Goal: Download file/media

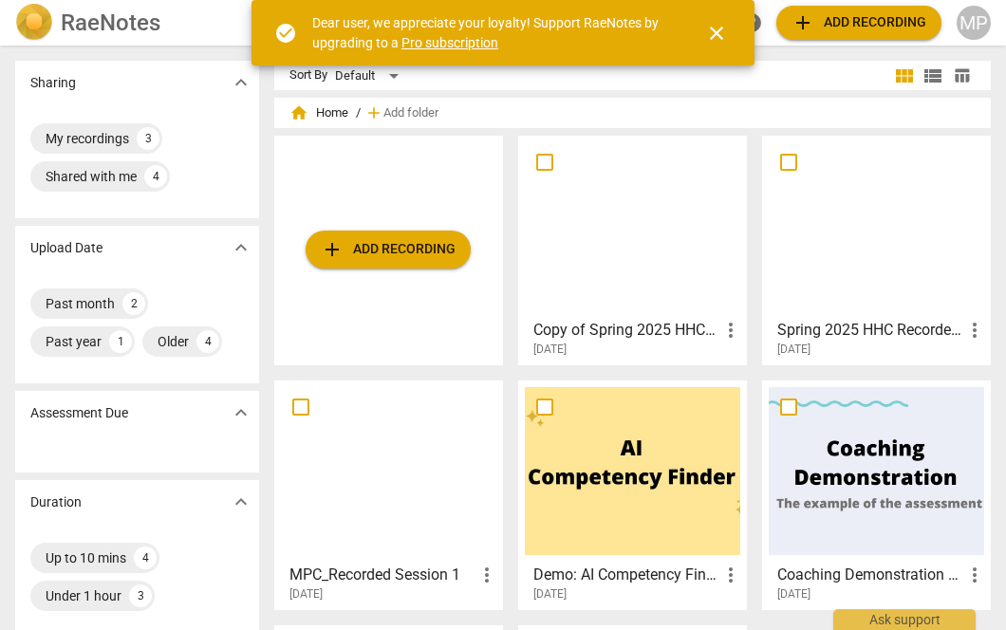
click at [644, 336] on h3 "Copy of Spring 2025 HHC Recorded Session 2" at bounding box center [626, 330] width 186 height 23
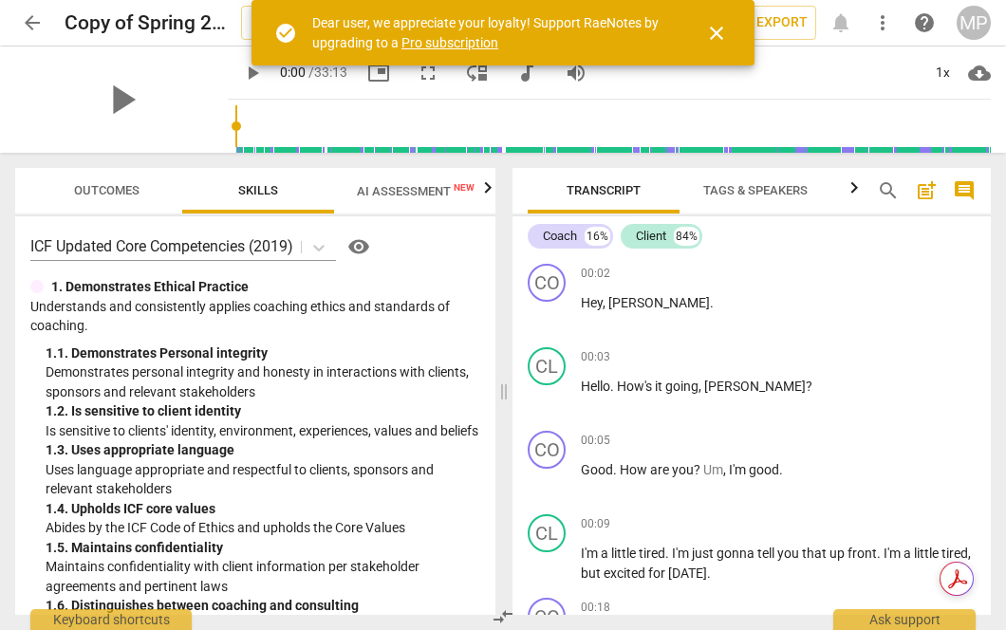
click at [134, 209] on button "Outcomes" at bounding box center [106, 191] width 152 height 46
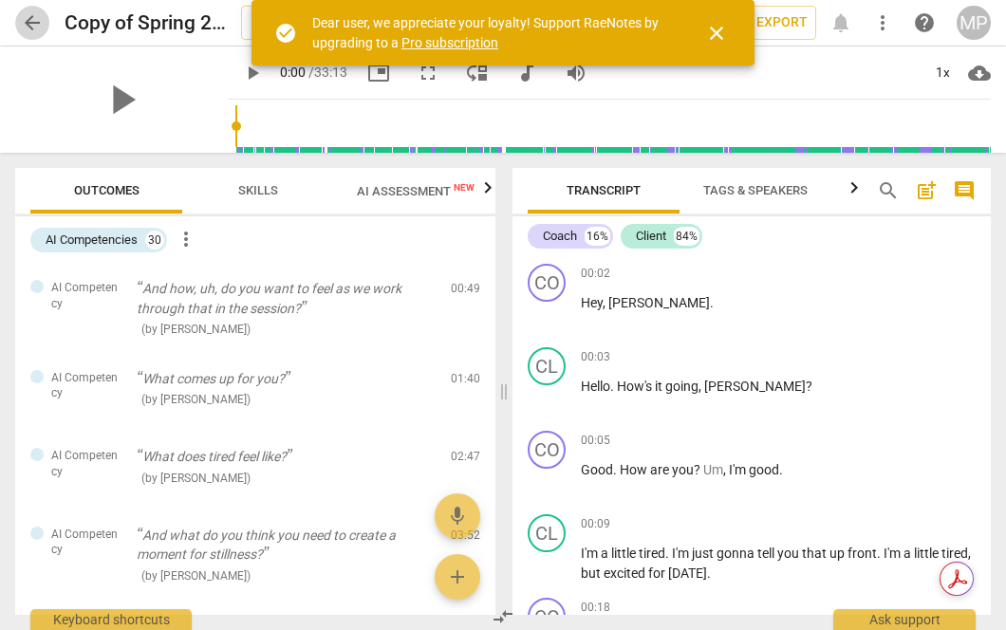
click at [29, 16] on span "arrow_back" at bounding box center [32, 22] width 23 height 23
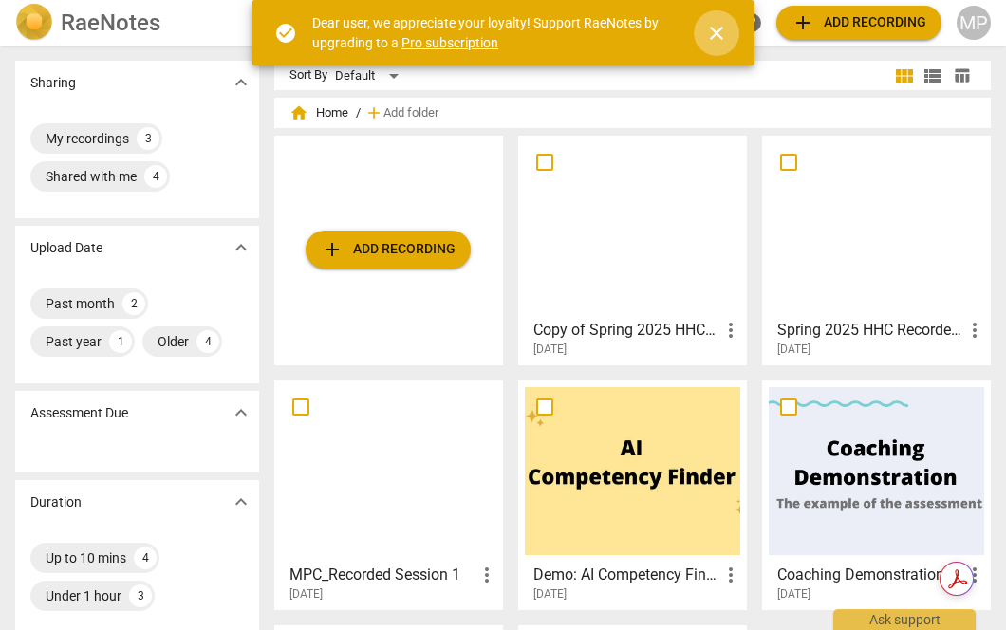
click at [712, 28] on span "close" at bounding box center [716, 33] width 23 height 23
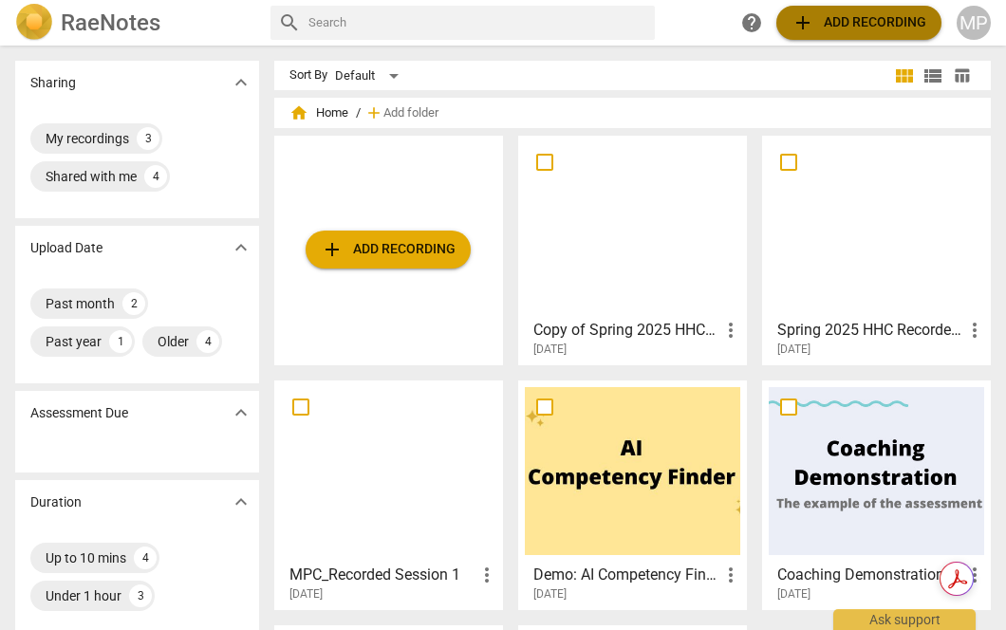
click at [825, 25] on span "add Add recording" at bounding box center [858, 22] width 135 height 23
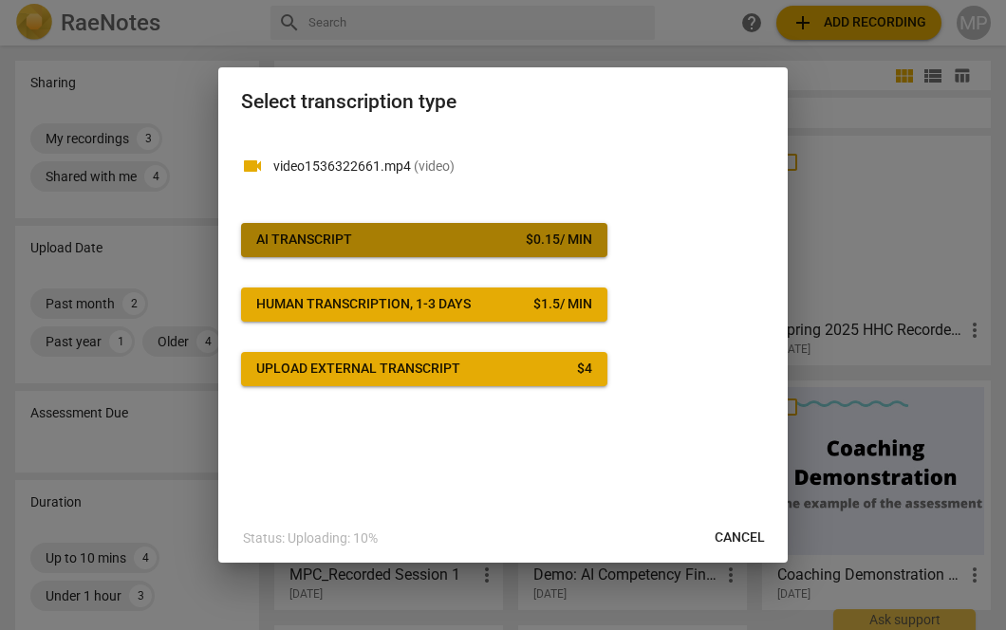
click at [429, 240] on span "AI Transcript $ 0.15 / min" at bounding box center [424, 240] width 336 height 19
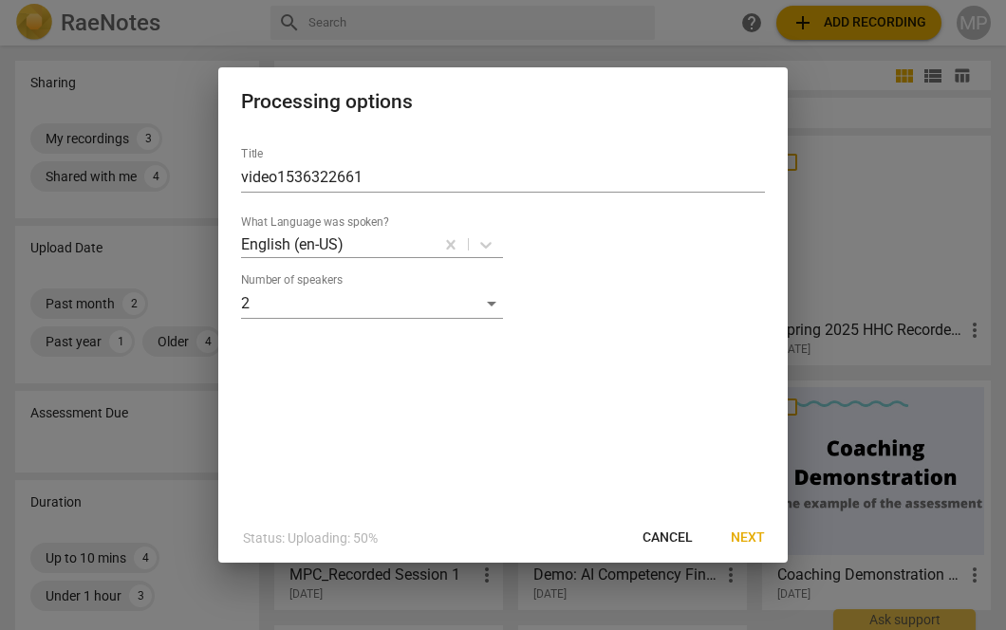
click at [741, 532] on span "Next" at bounding box center [748, 537] width 34 height 19
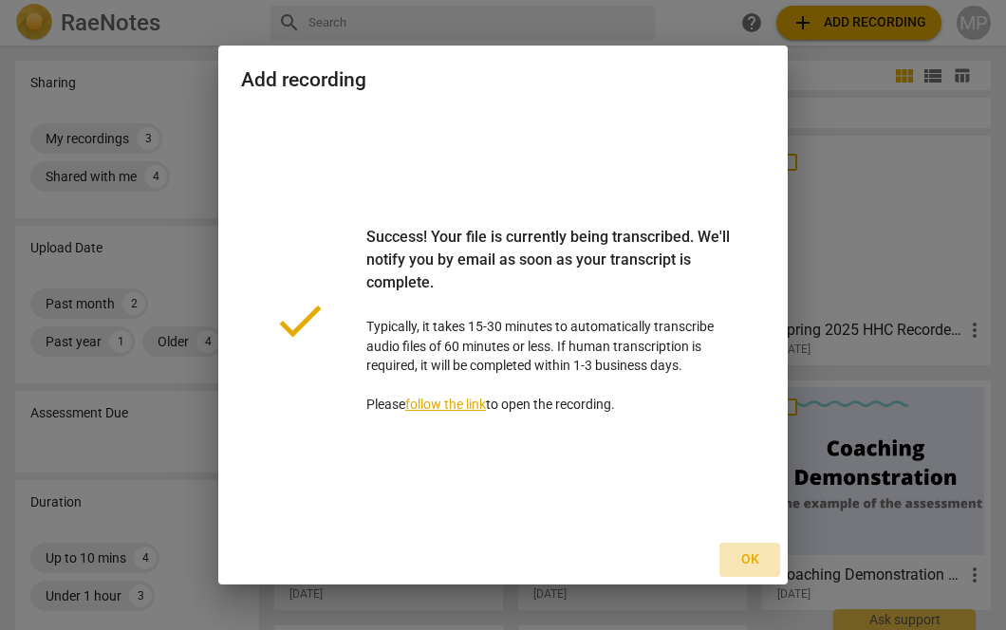
click at [746, 554] on span "Ok" at bounding box center [749, 559] width 30 height 19
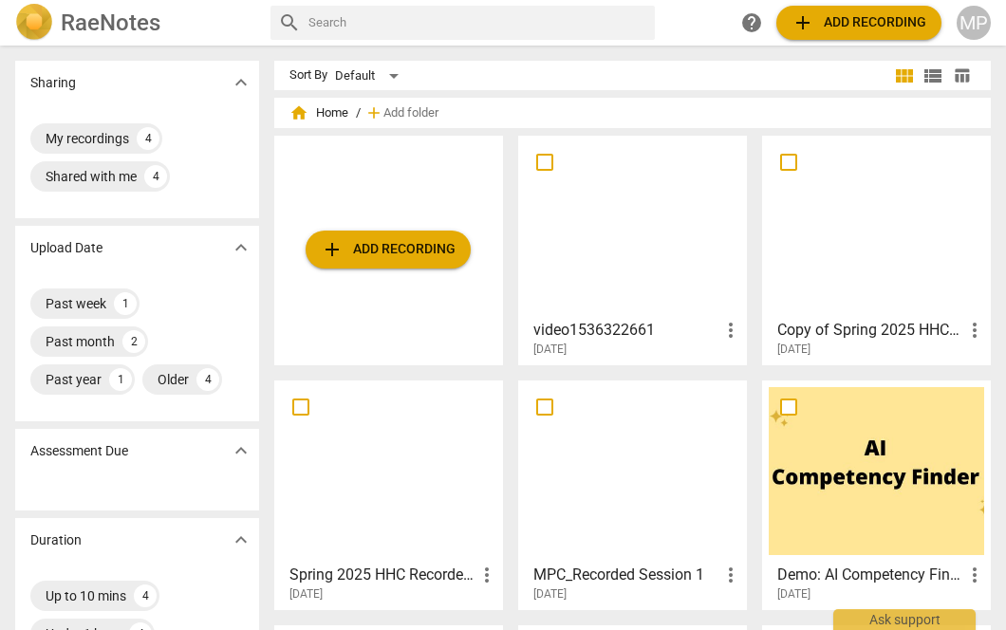
click at [622, 274] on div at bounding box center [632, 226] width 215 height 168
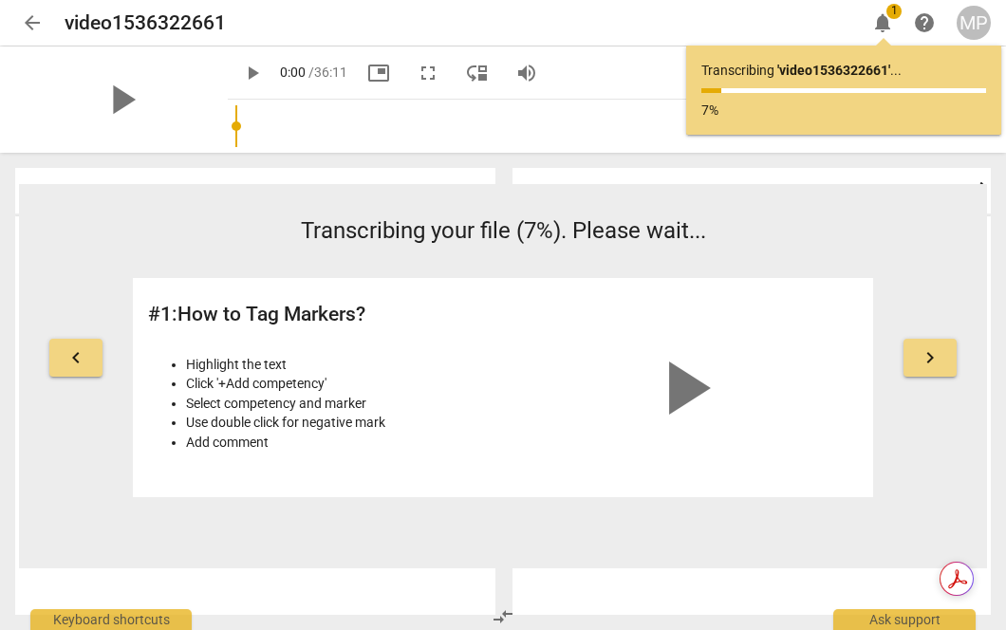
click at [228, 134] on div "play_arrow 0:00 / 36:11 picture_in_picture fullscreen move_down volume_up 1x cl…" at bounding box center [609, 99] width 763 height 106
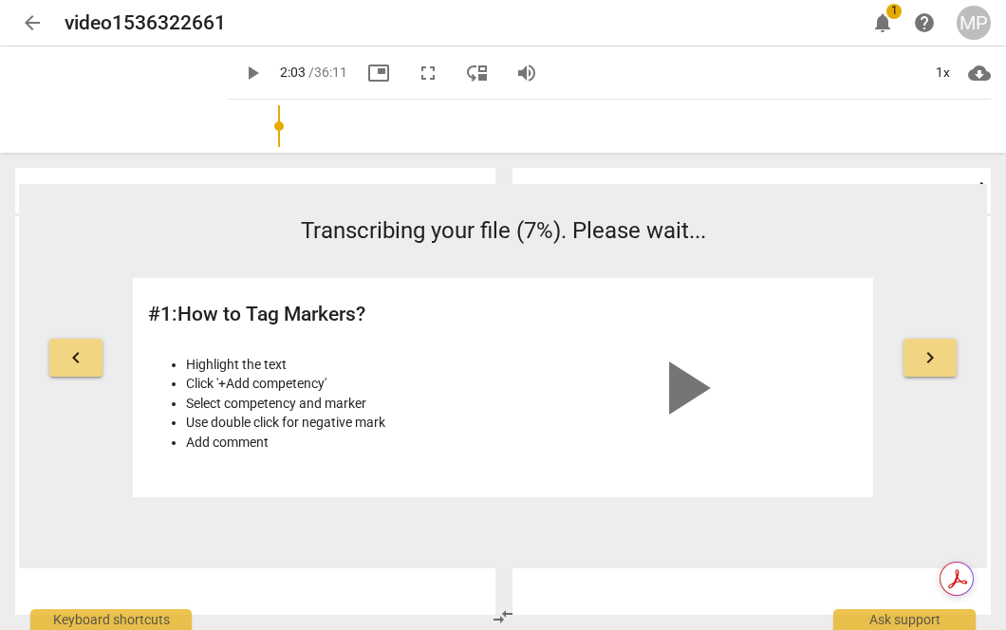
drag, startPoint x: 212, startPoint y: 134, endPoint x: 255, endPoint y: 132, distance: 43.7
click at [256, 133] on input "range" at bounding box center [612, 126] width 755 height 61
click at [97, 104] on span "play_arrow" at bounding box center [121, 99] width 49 height 49
click at [109, 102] on span "pause" at bounding box center [121, 99] width 49 height 49
type input "126"
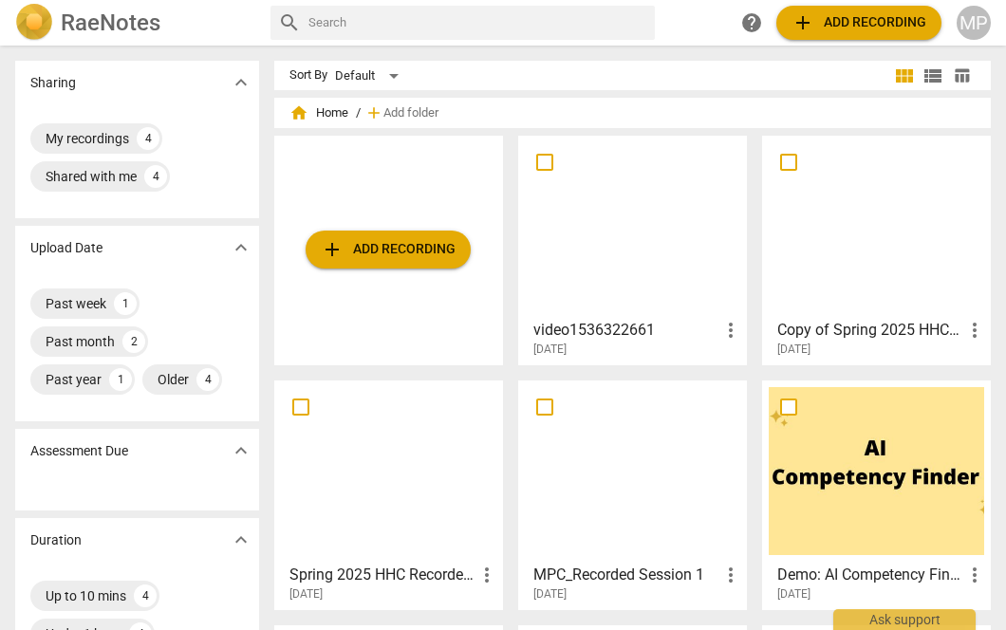
click at [889, 248] on div at bounding box center [876, 226] width 215 height 168
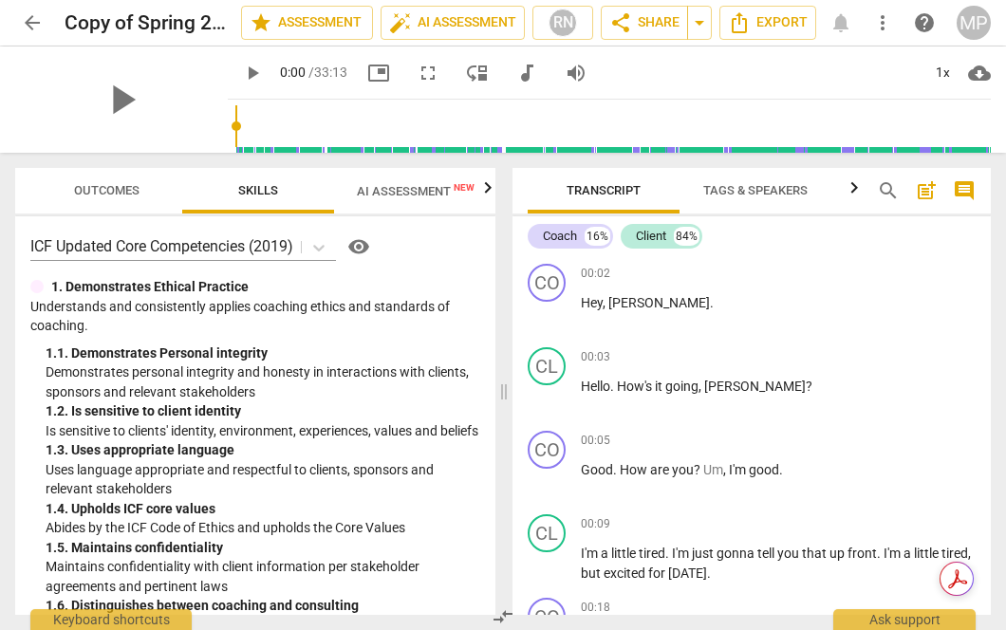
type input "265"
click at [316, 128] on input "range" at bounding box center [612, 126] width 755 height 61
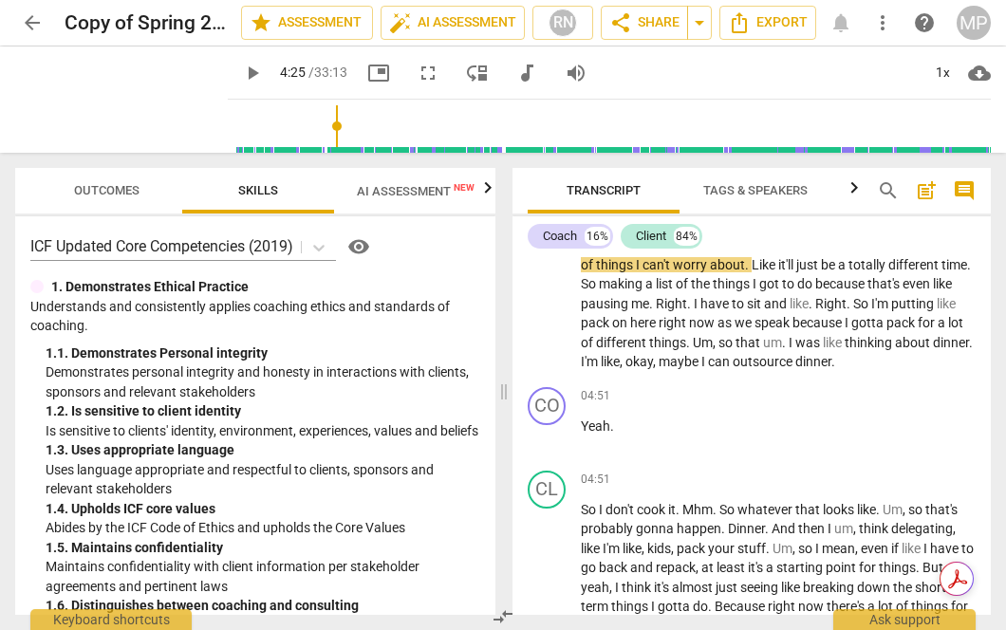
click at [117, 215] on div "Outcomes Skills AI Assessment New Scores ICF Updated Core Competencies (2019) v…" at bounding box center [255, 391] width 480 height 447
click at [119, 191] on span "Outcomes" at bounding box center [106, 190] width 65 height 14
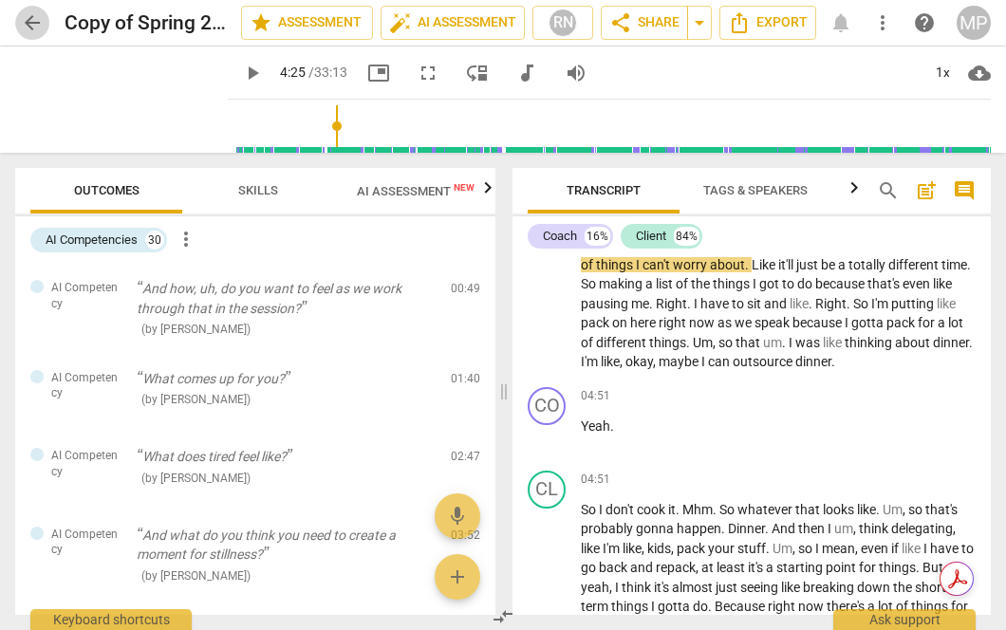
click at [45, 27] on span "arrow_back" at bounding box center [32, 22] width 34 height 23
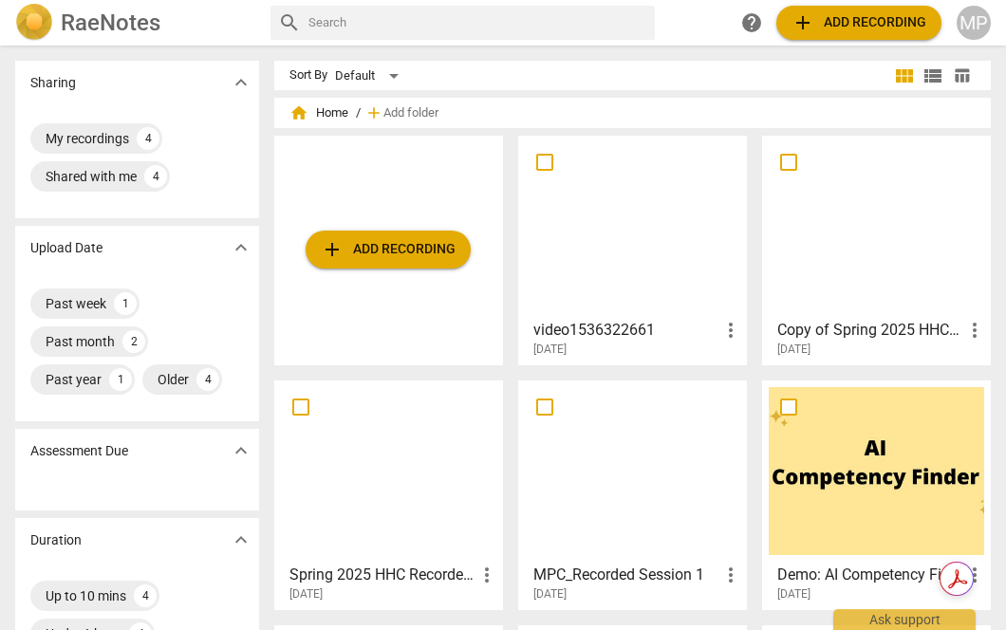
click at [618, 275] on div at bounding box center [632, 226] width 215 height 168
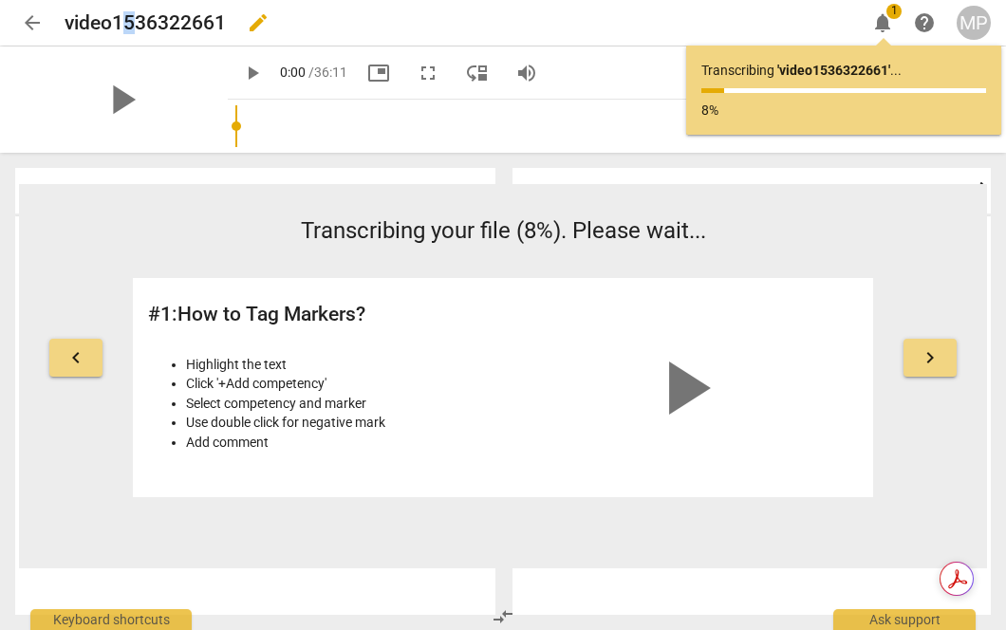
click at [129, 24] on h2 "video1536322661" at bounding box center [145, 23] width 161 height 24
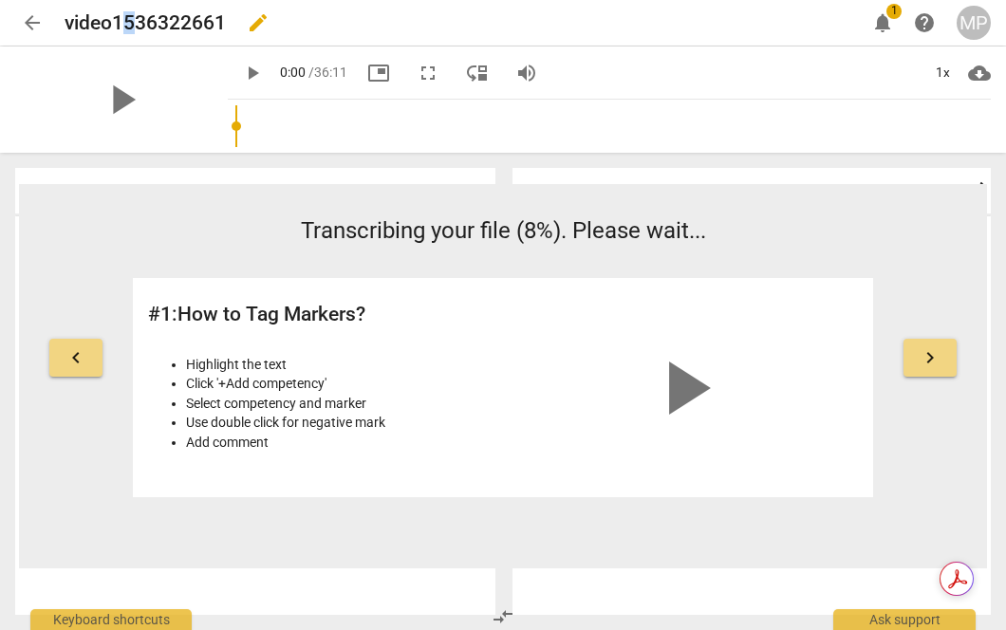
click at [129, 24] on h2 "video1536322661" at bounding box center [145, 23] width 161 height 24
click at [271, 16] on span "edit" at bounding box center [258, 22] width 34 height 23
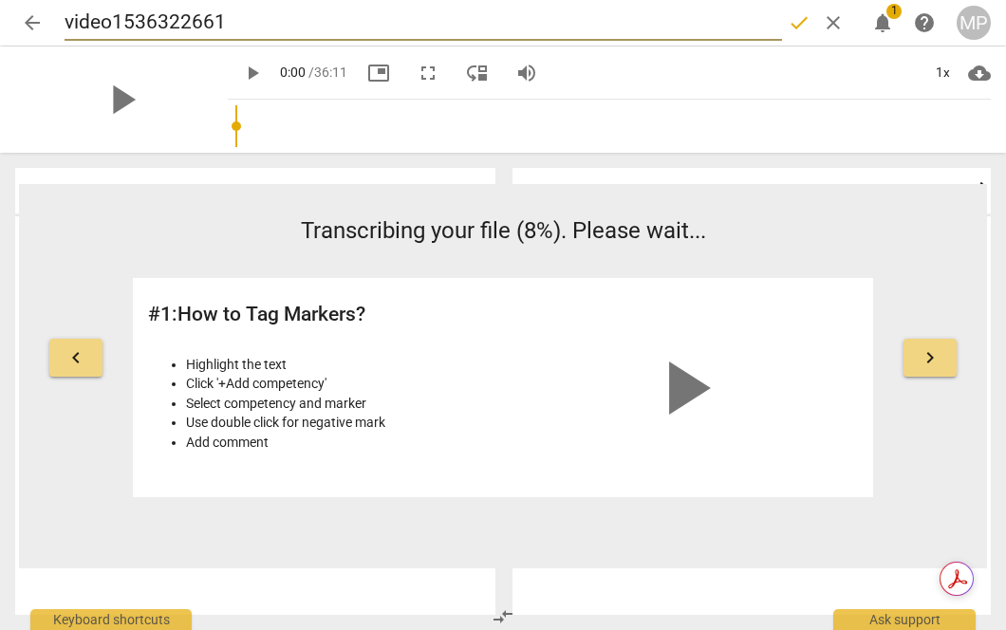
drag, startPoint x: 259, startPoint y: 18, endPoint x: -20, endPoint y: 6, distance: 279.2
click at [0, 0] on html "arrow_back video1536322661 done clear notifications 1 help MP play_arrow play_a…" at bounding box center [503, 0] width 1006 height 0
type input "MPC & [PERSON_NAME]"
click at [800, 26] on span "done" at bounding box center [799, 22] width 23 height 23
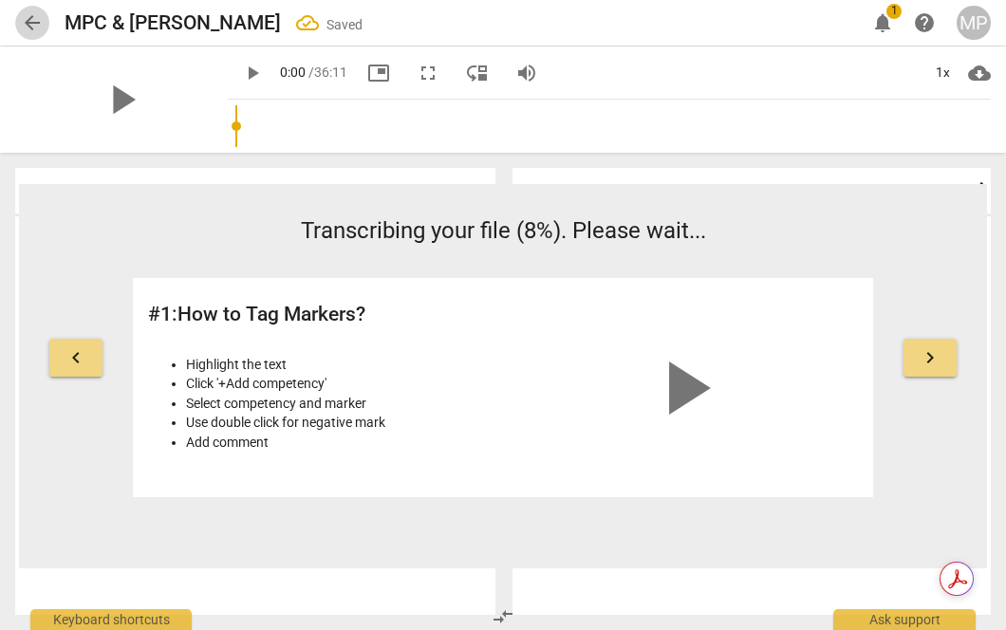
click at [33, 19] on span "arrow_back" at bounding box center [32, 22] width 23 height 23
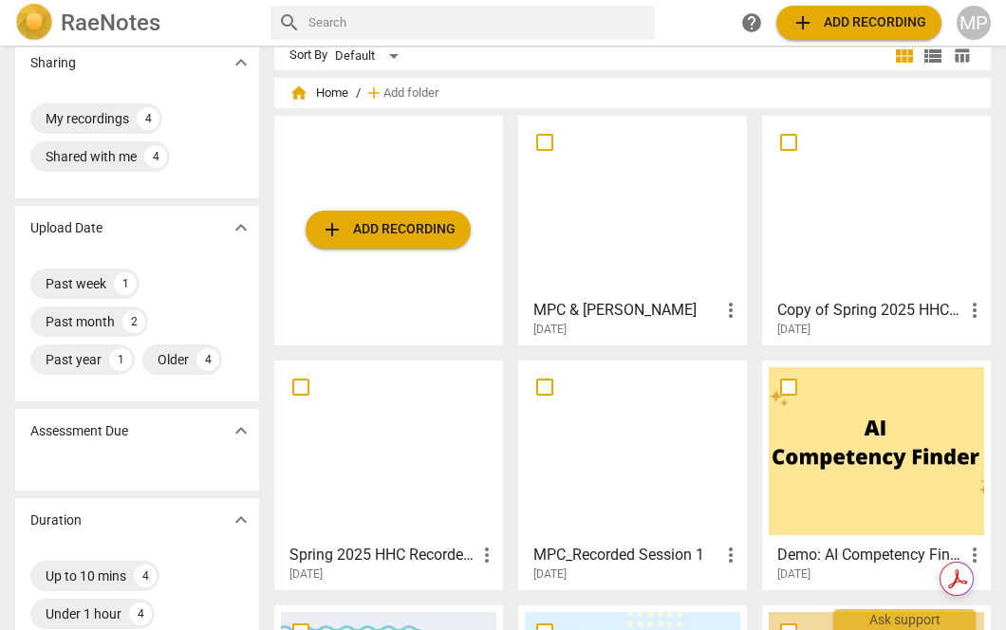
scroll to position [18, 0]
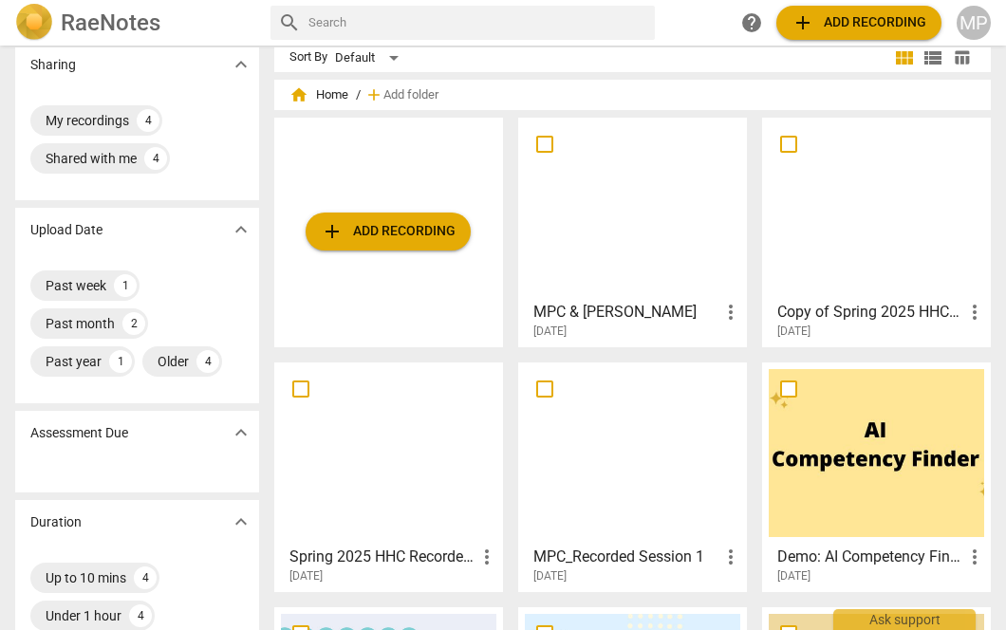
click at [664, 275] on div at bounding box center [632, 208] width 215 height 168
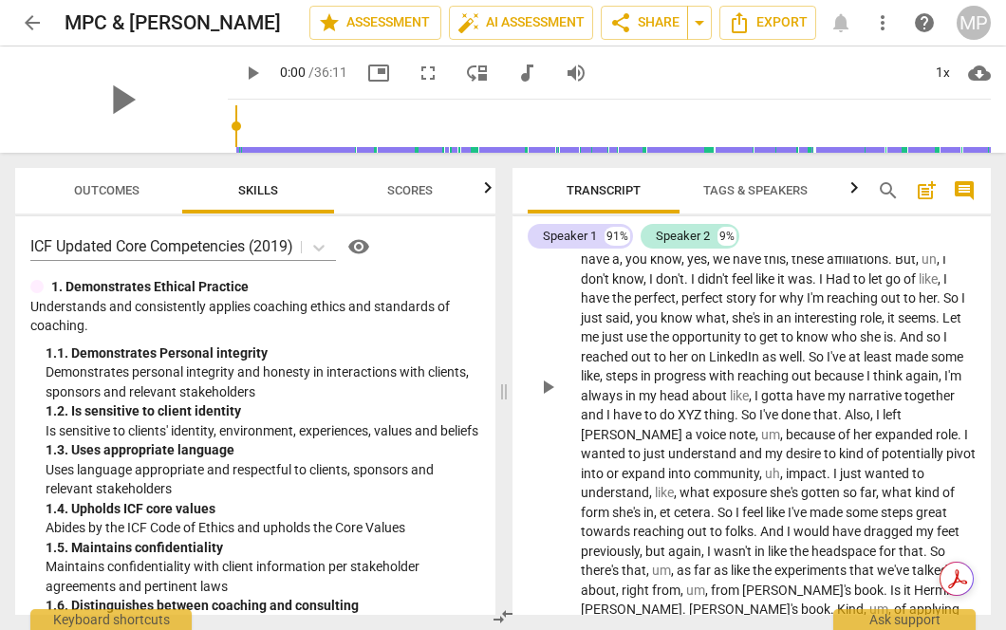
scroll to position [993, 0]
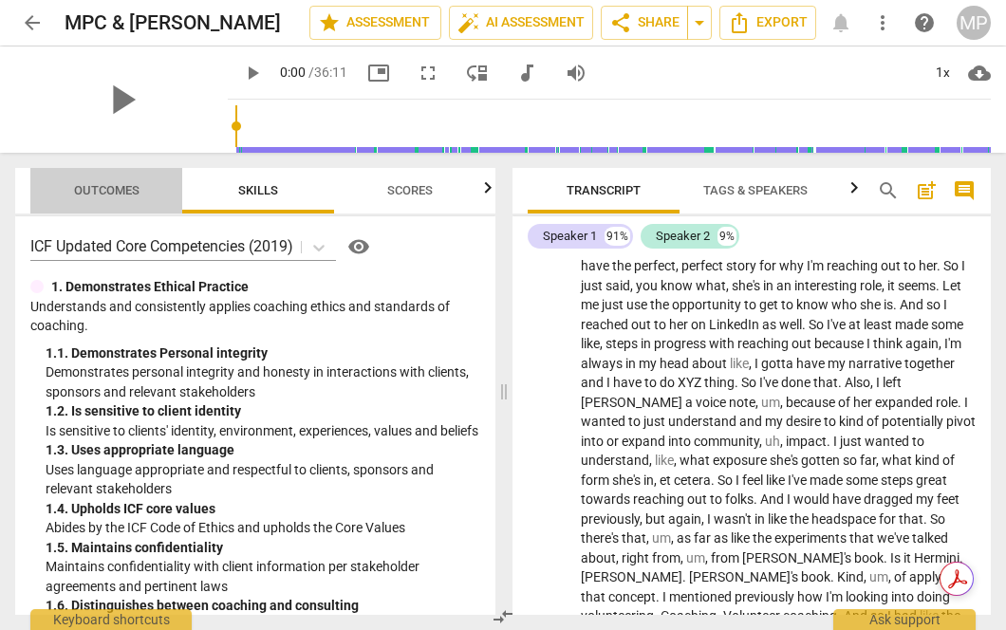
click at [129, 195] on span "Outcomes" at bounding box center [106, 190] width 65 height 14
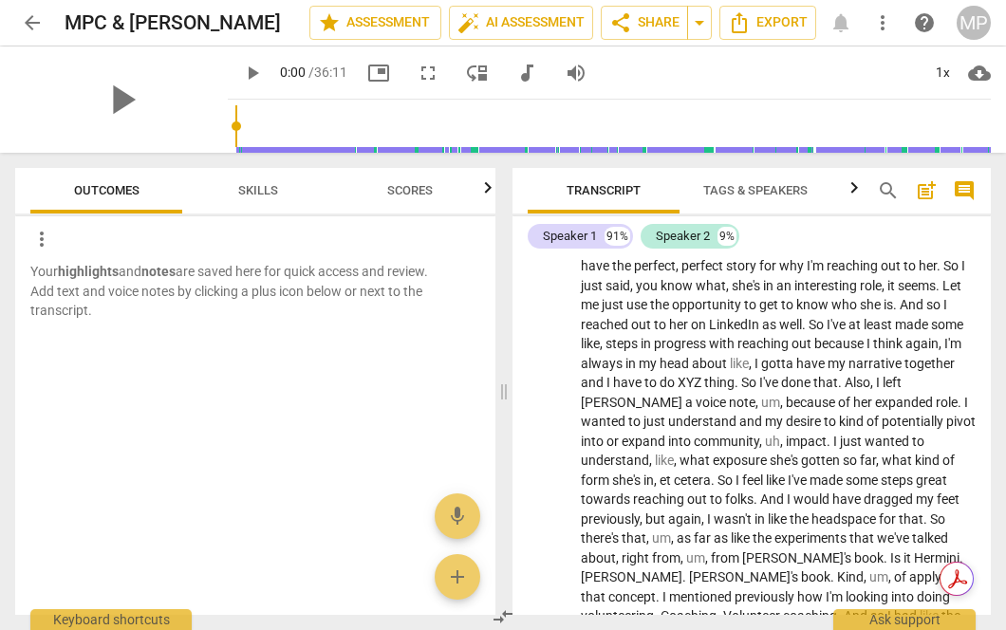
click at [372, 190] on span "Scores" at bounding box center [409, 191] width 91 height 26
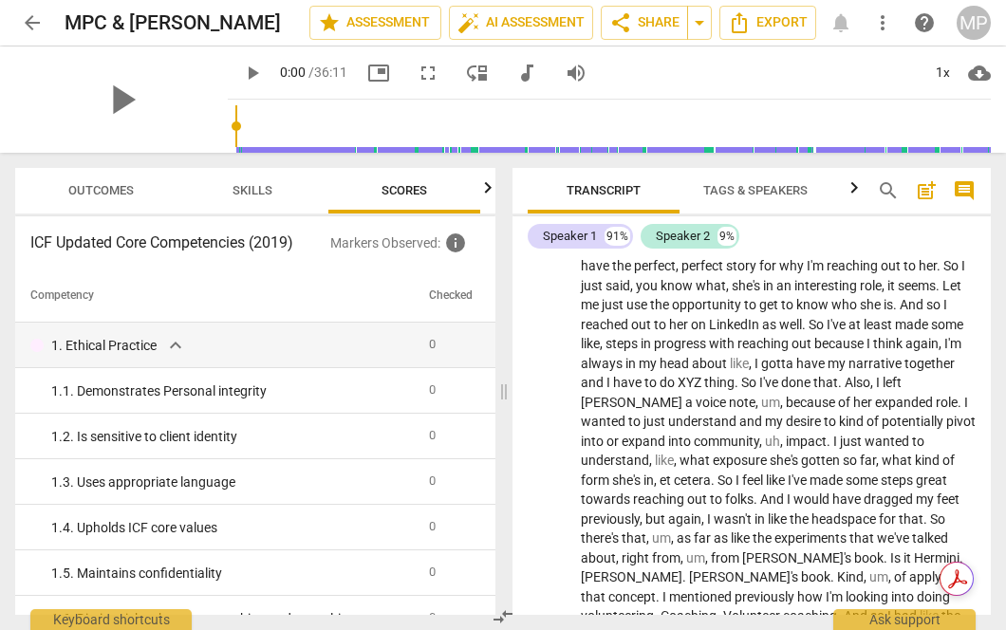
scroll to position [0, 6]
click at [255, 193] on span "Skills" at bounding box center [252, 190] width 40 height 14
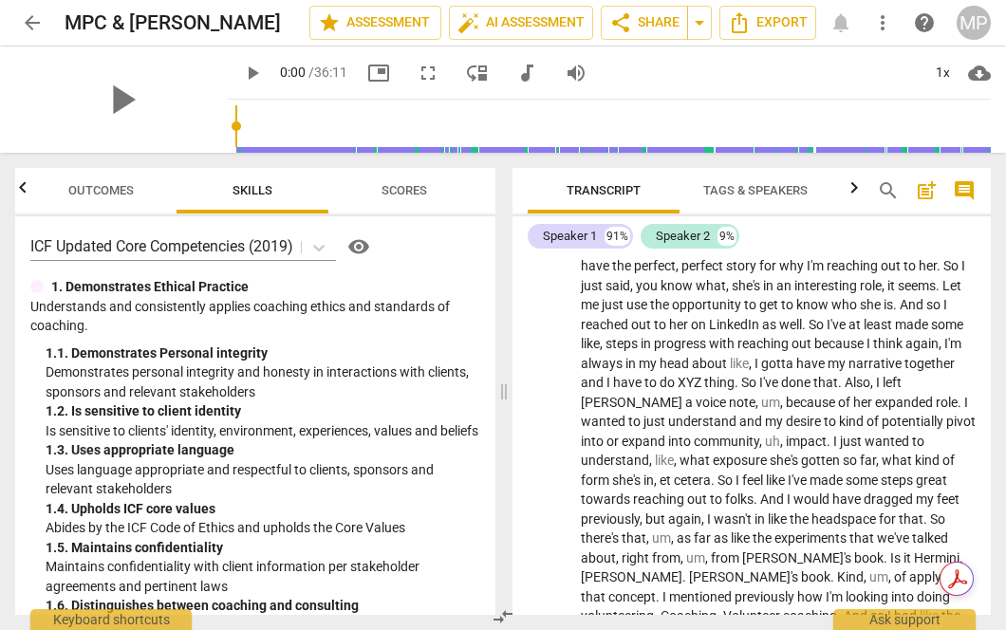
click at [124, 191] on span "Outcomes" at bounding box center [100, 190] width 65 height 14
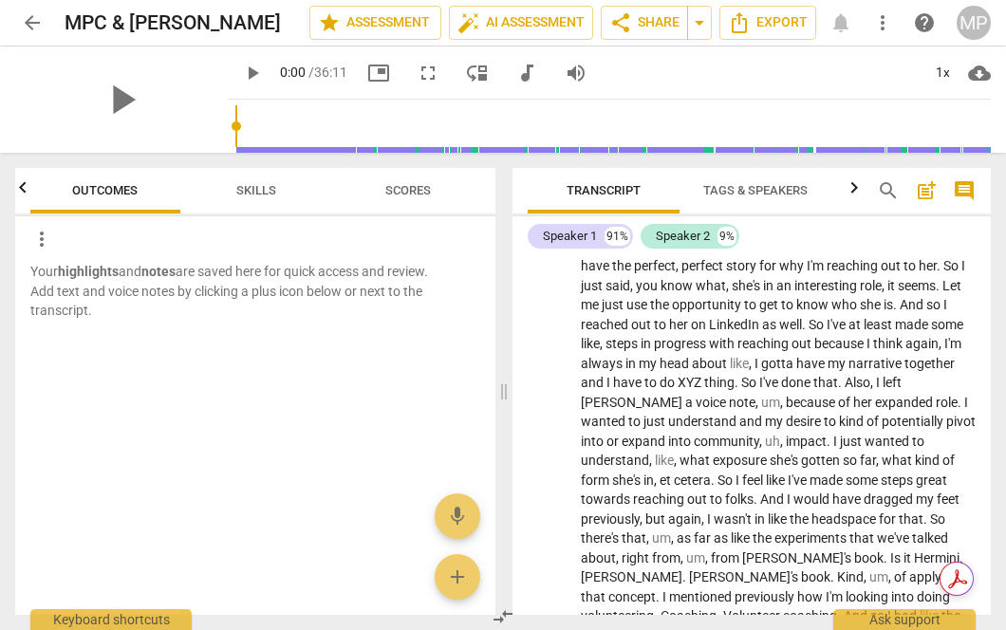
scroll to position [0, 0]
click at [681, 235] on div "Speaker 2" at bounding box center [683, 236] width 54 height 19
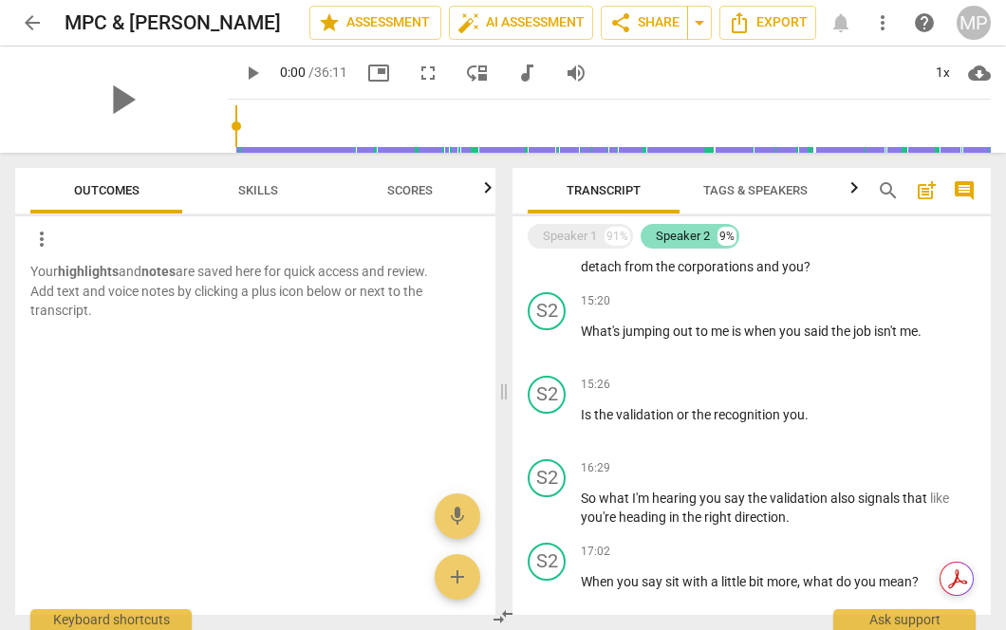
click at [679, 233] on div "Speaker 2" at bounding box center [683, 236] width 54 height 19
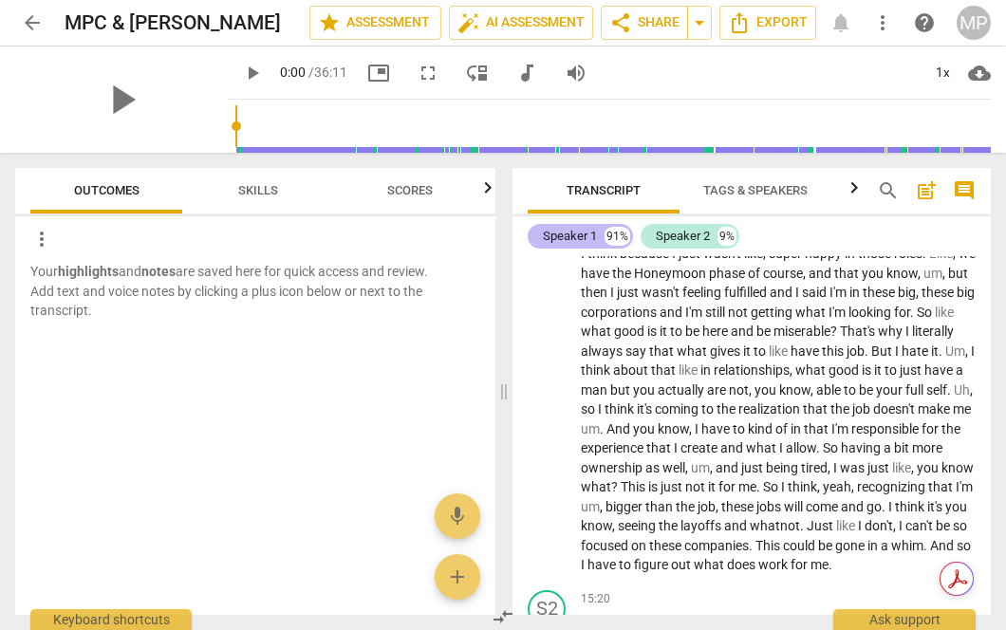
click at [567, 238] on div "Speaker 1" at bounding box center [570, 236] width 54 height 19
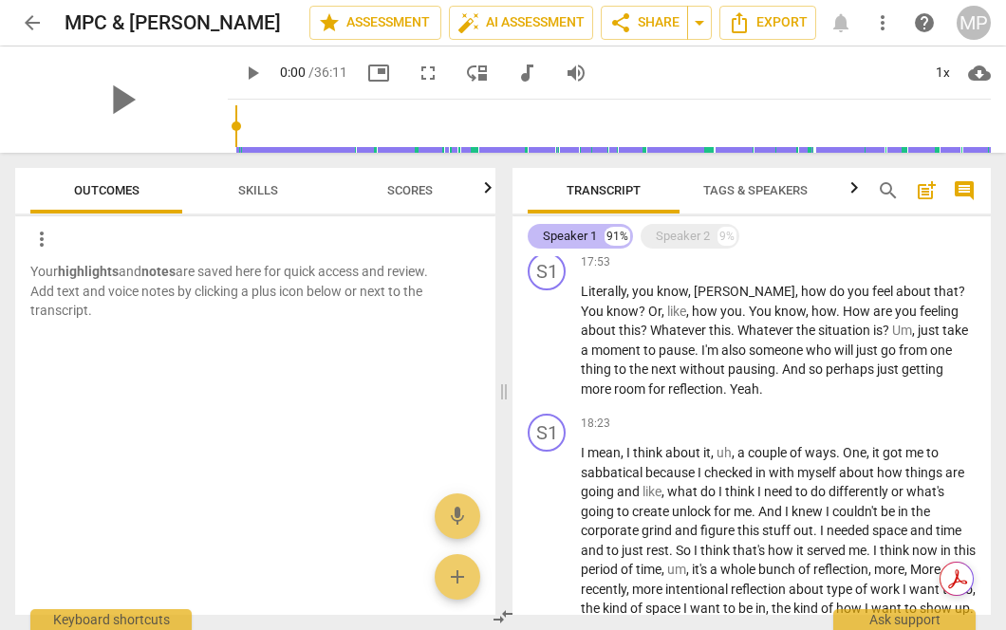
scroll to position [3833, 0]
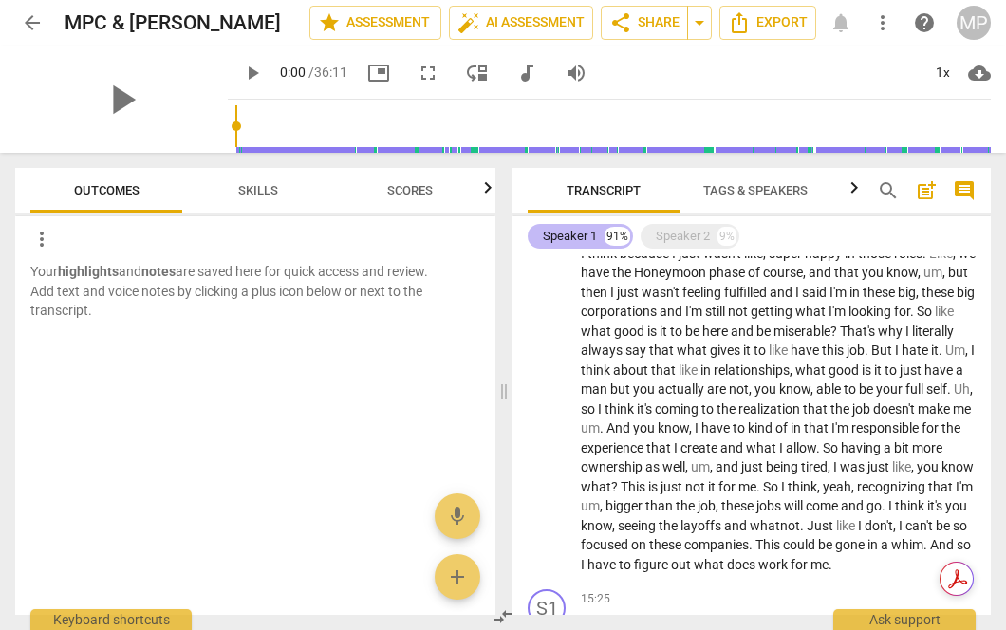
click at [605, 224] on div "Speaker 1 91%" at bounding box center [580, 236] width 105 height 25
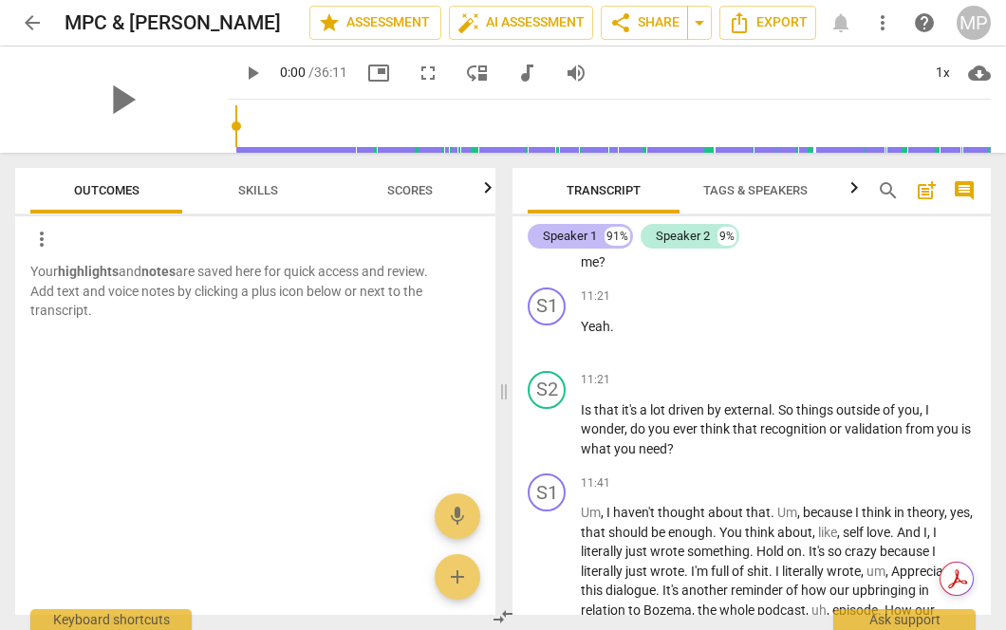
scroll to position [4854, 0]
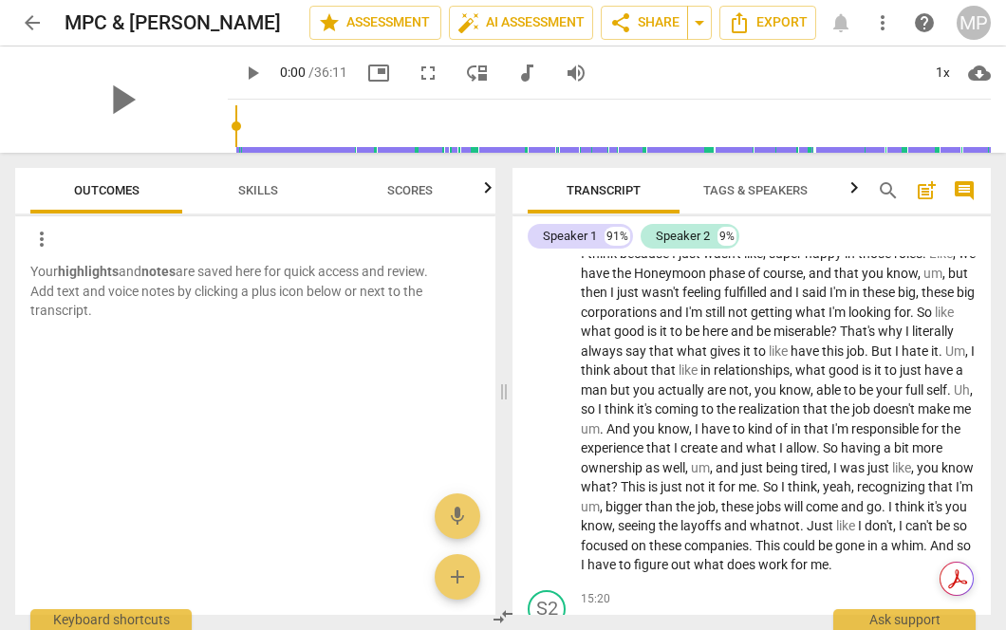
click at [767, 187] on span "Tags & Speakers" at bounding box center [755, 190] width 104 height 14
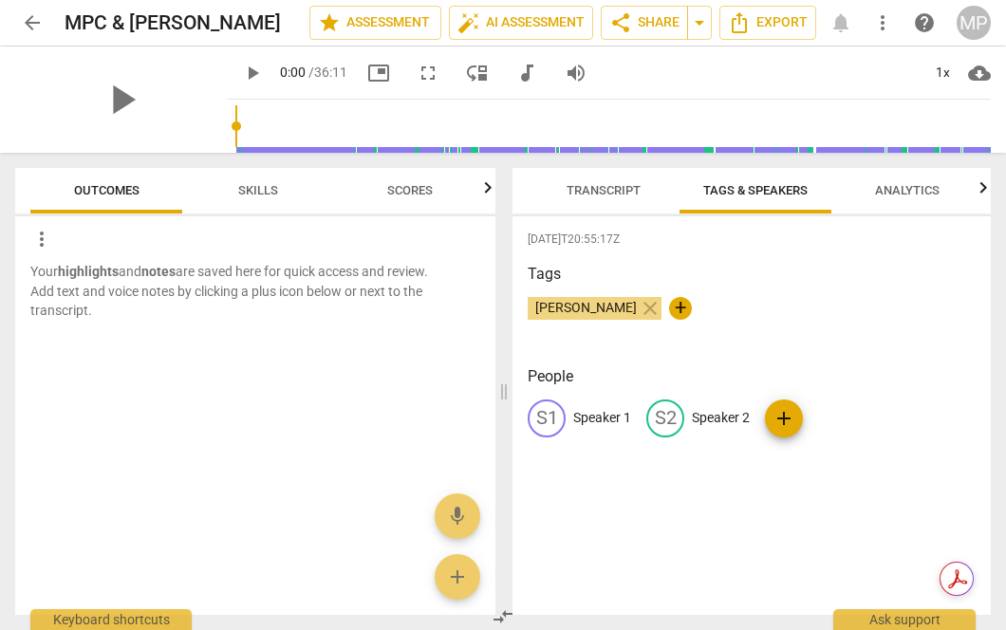
click at [601, 426] on p "Speaker 1" at bounding box center [602, 418] width 58 height 20
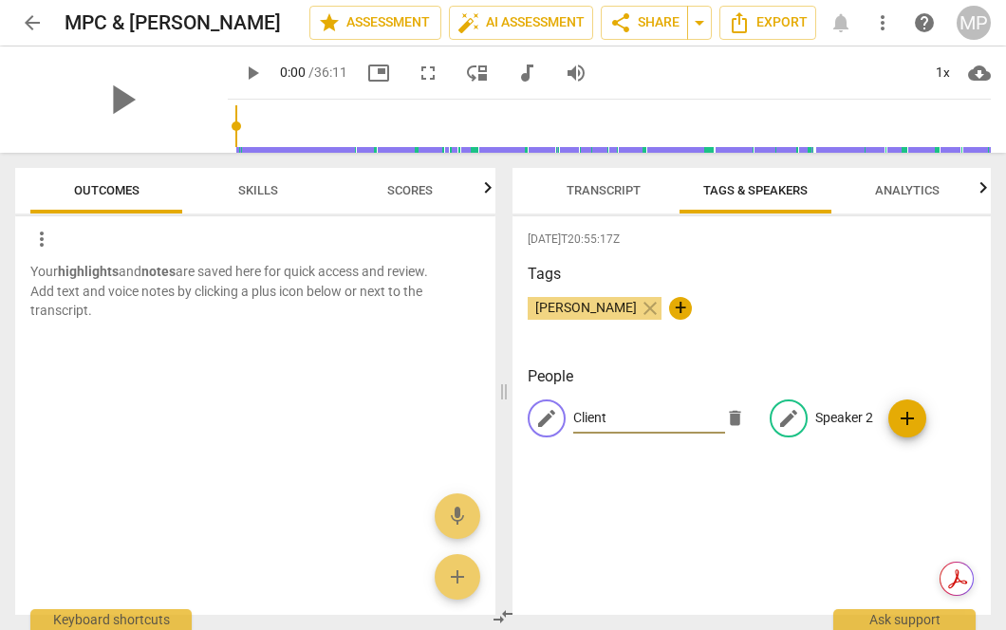
type input "Client"
click at [823, 414] on p "Speaker 2" at bounding box center [844, 418] width 58 height 20
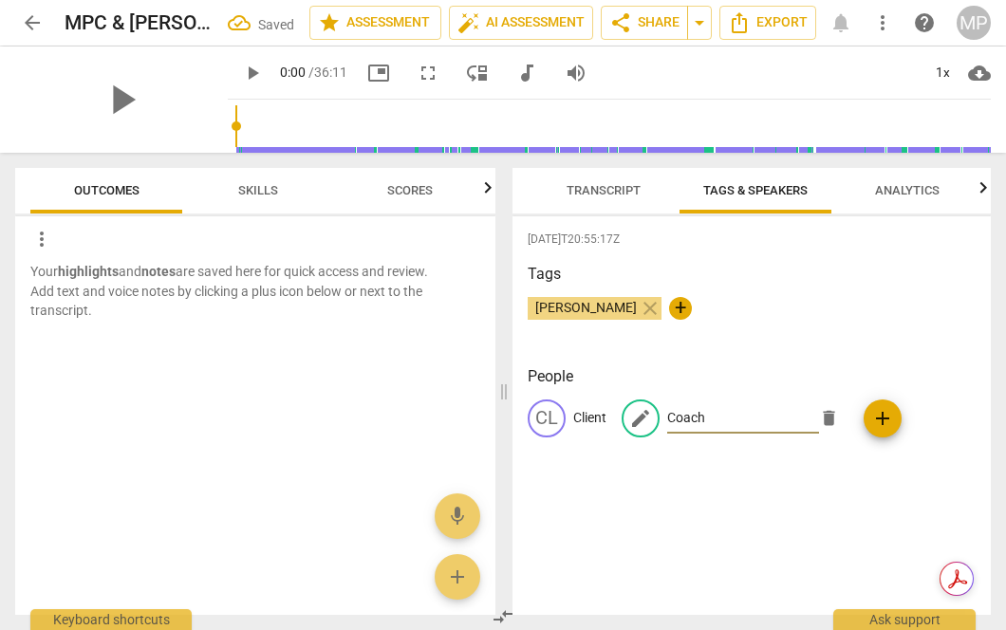
type input "Coach"
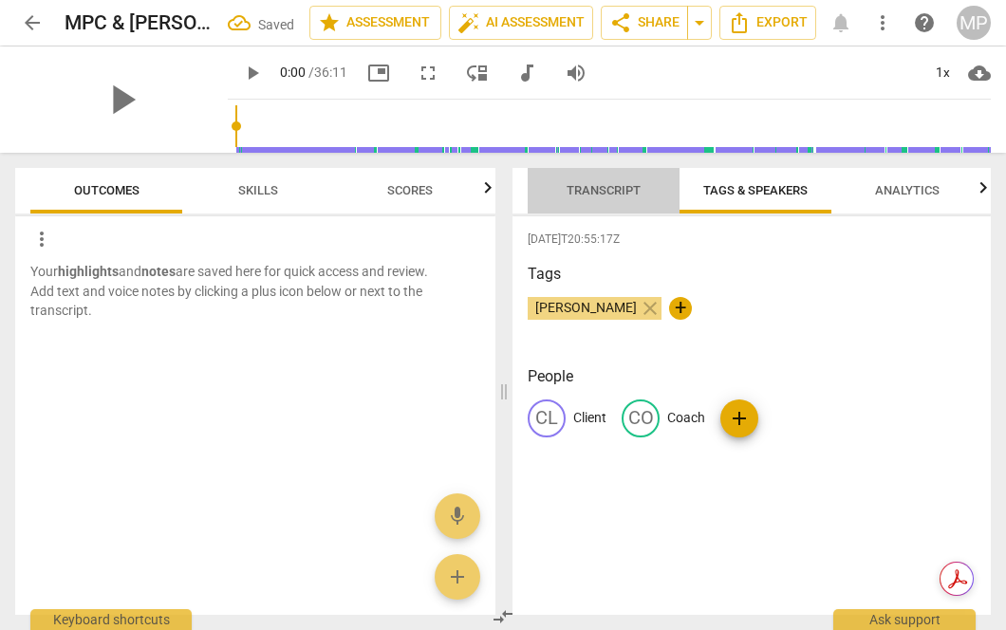
click at [590, 187] on span "Transcript" at bounding box center [603, 190] width 74 height 14
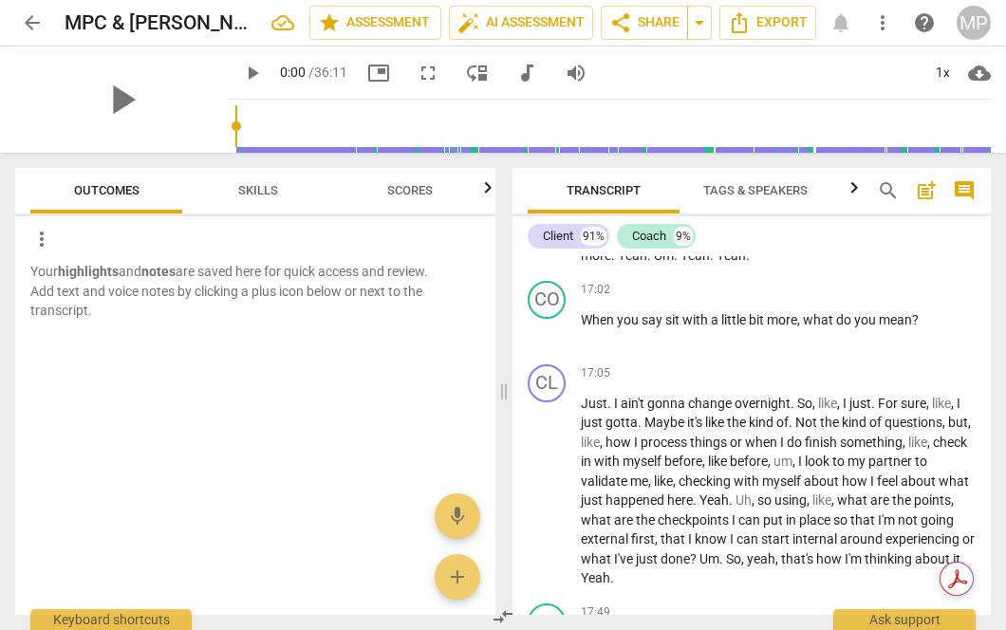
scroll to position [5868, 0]
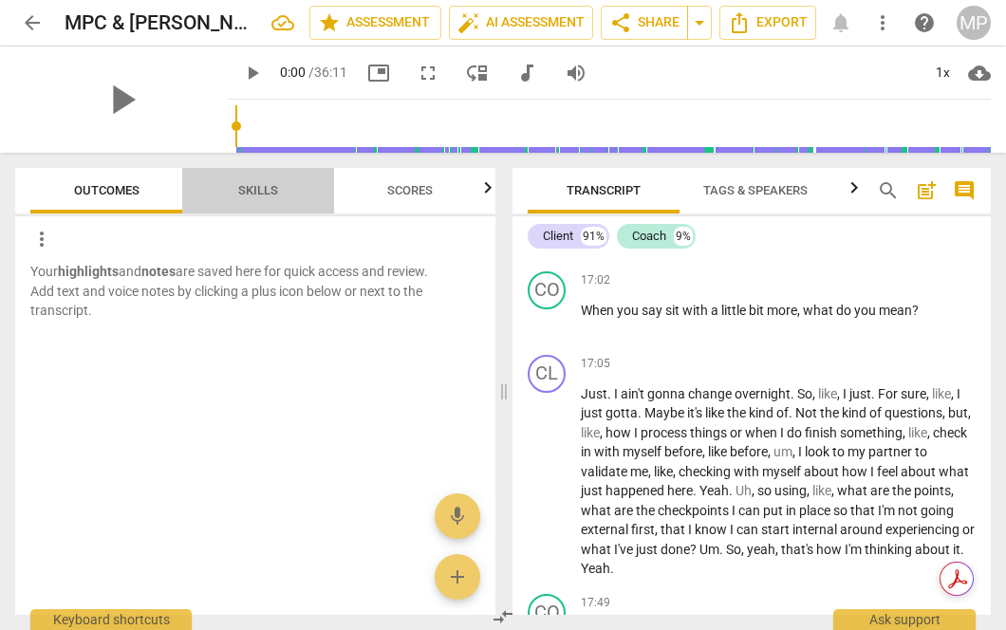
click at [255, 183] on span "Skills" at bounding box center [258, 190] width 40 height 14
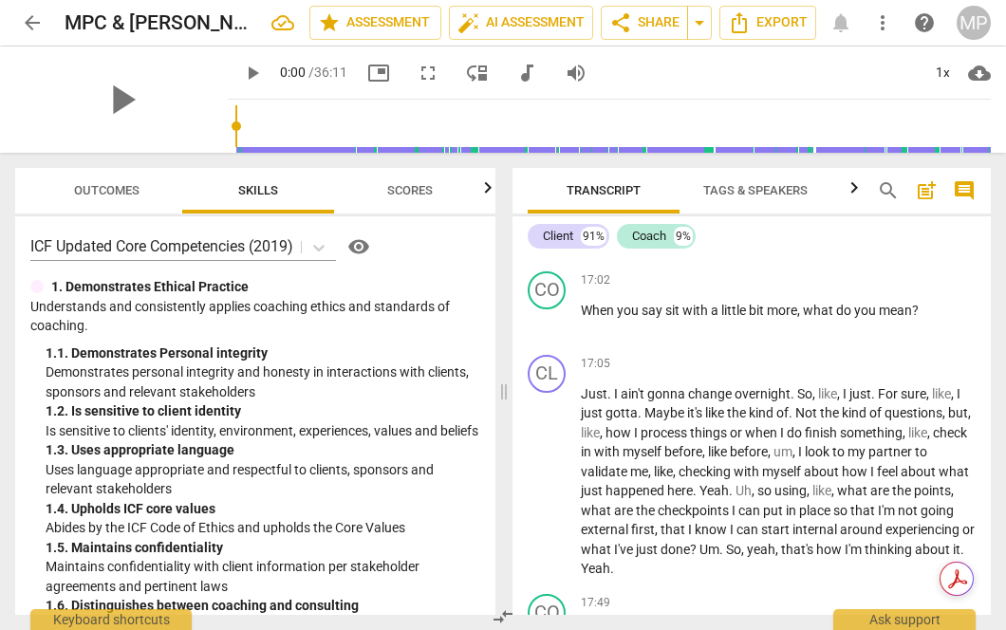
click at [394, 185] on span "Scores" at bounding box center [410, 190] width 46 height 14
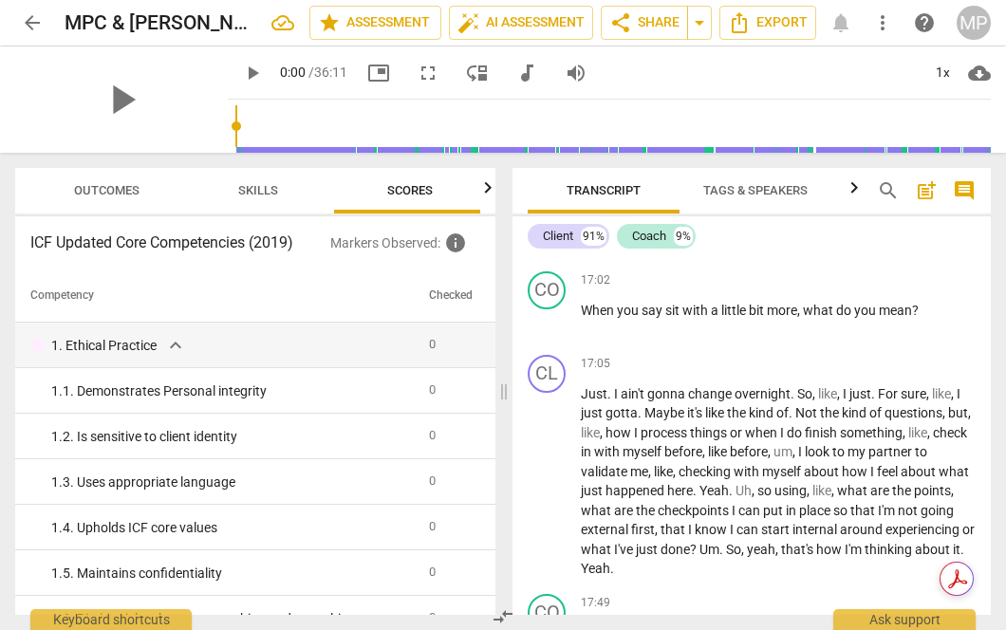
scroll to position [0, 6]
click at [255, 180] on span "Skills" at bounding box center [252, 191] width 85 height 26
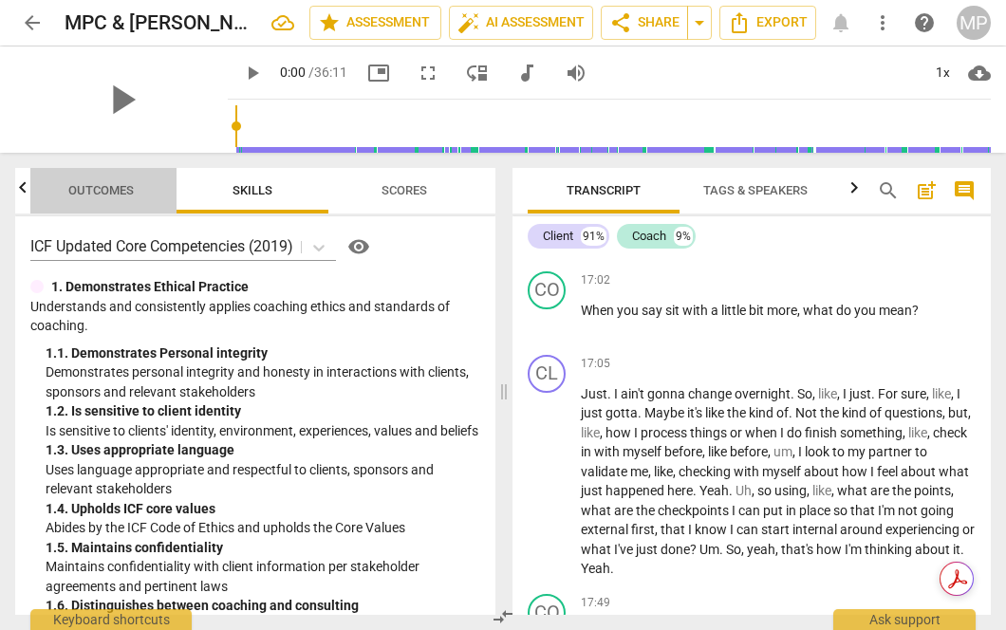
click at [131, 188] on span "Outcomes" at bounding box center [100, 190] width 65 height 14
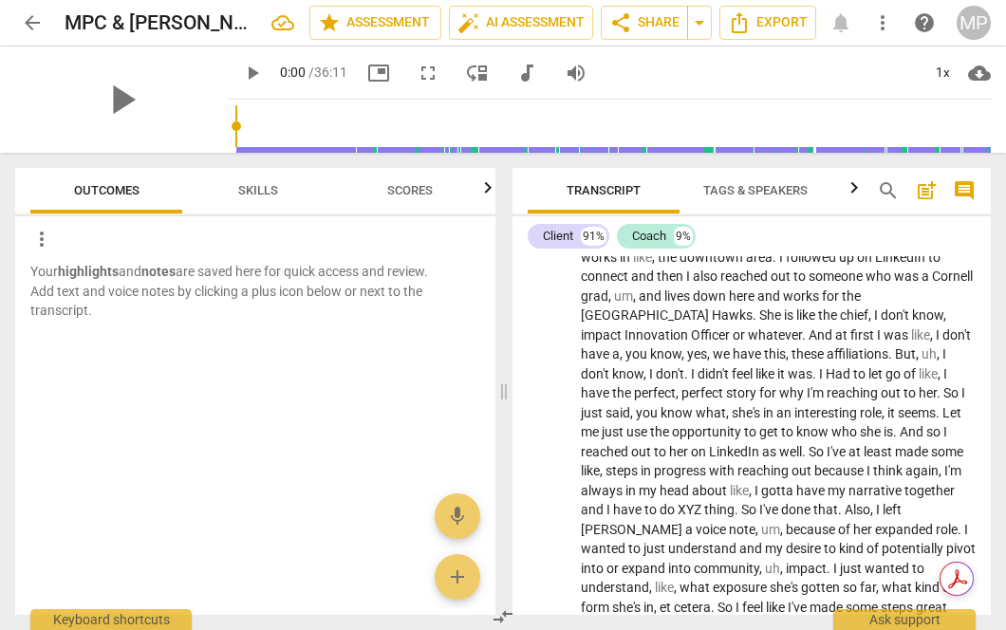
scroll to position [829, 0]
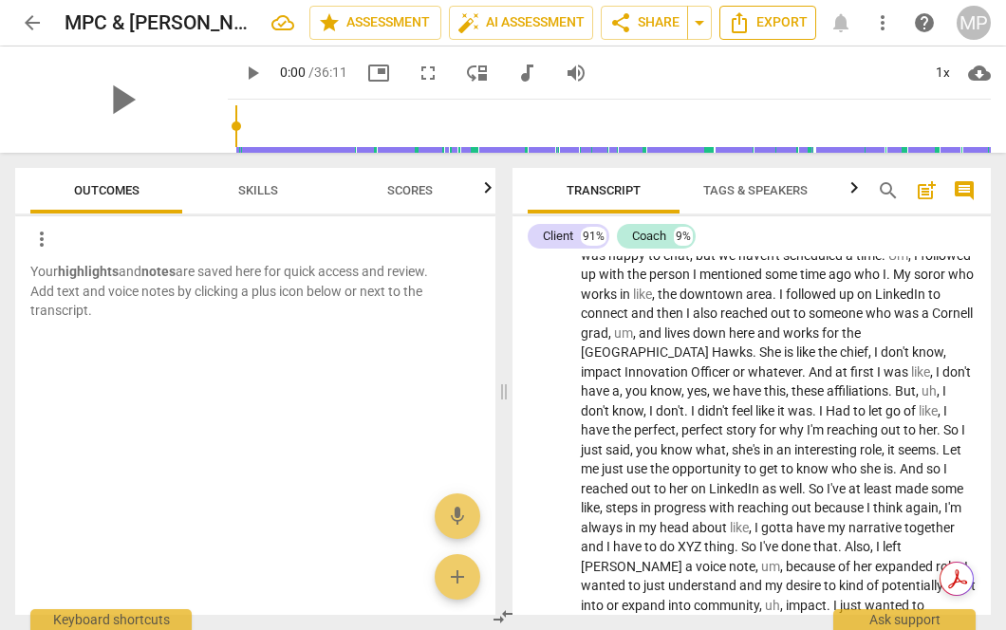
click at [731, 29] on icon "Export" at bounding box center [739, 22] width 23 height 23
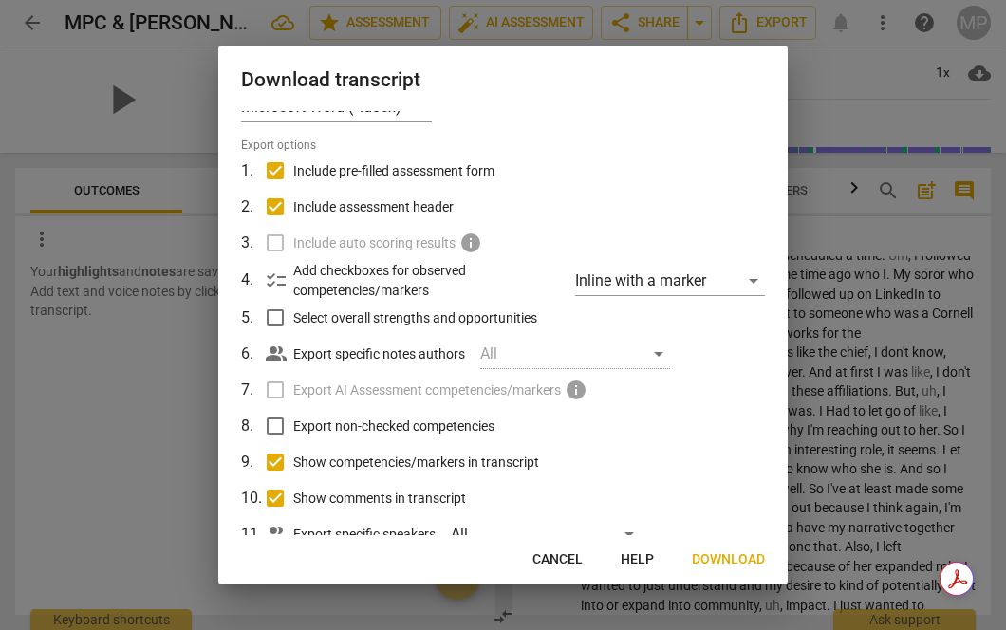
scroll to position [89, 0]
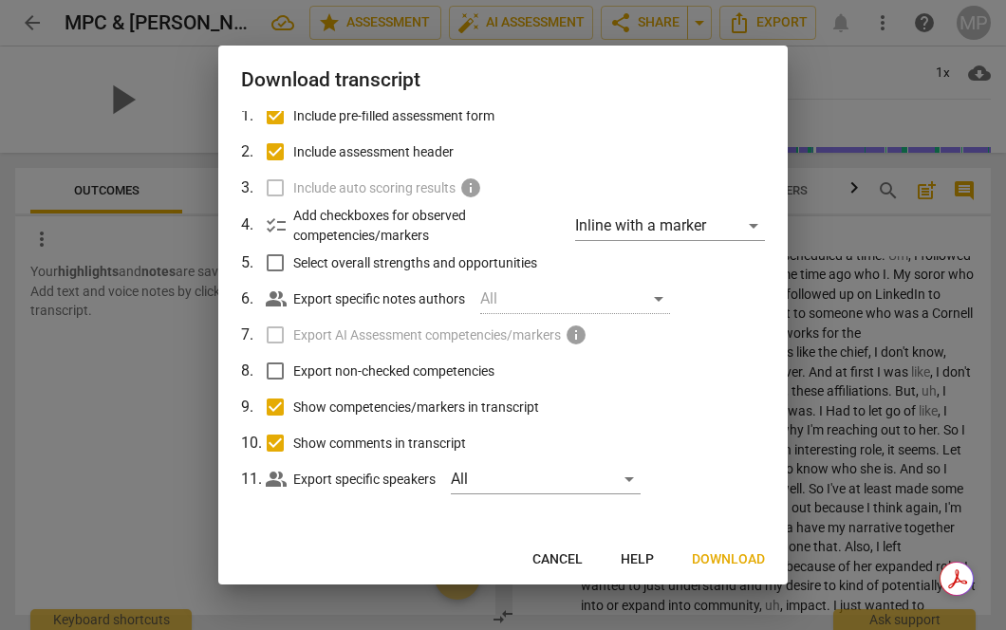
click at [744, 532] on div "File type Microsoft Word (*.docx) Export options 1 . Include pre-filled assessm…" at bounding box center [502, 323] width 569 height 425
click at [732, 550] on span "Download" at bounding box center [728, 559] width 73 height 19
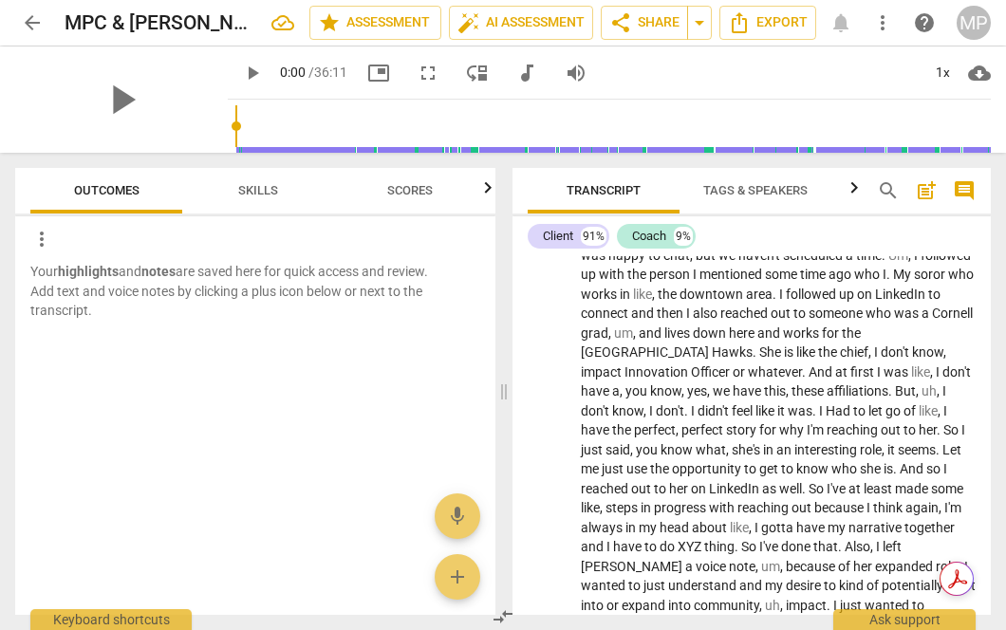
click at [232, 182] on span "Skills" at bounding box center [257, 191] width 85 height 26
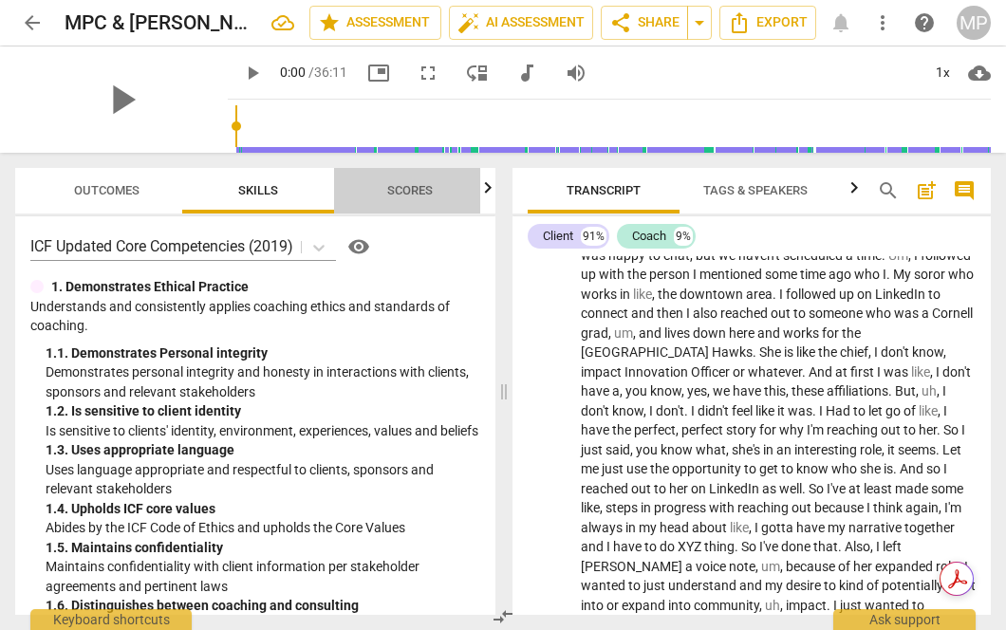
click at [377, 195] on span "Scores" at bounding box center [409, 191] width 91 height 26
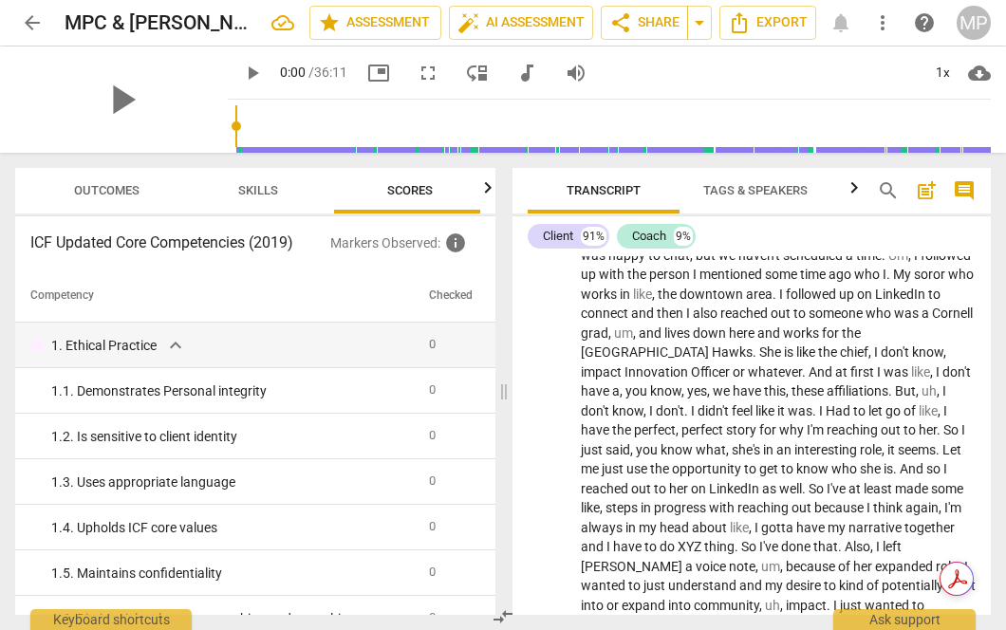
scroll to position [0, 6]
click at [263, 192] on span "Skills" at bounding box center [252, 190] width 40 height 14
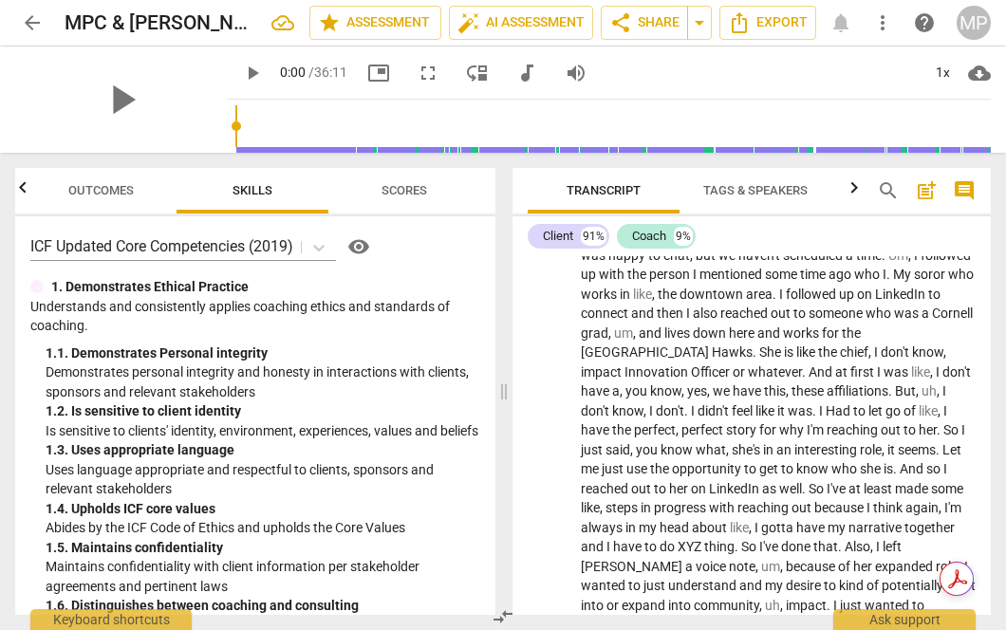
click at [167, 184] on span "Outcomes" at bounding box center [101, 191] width 152 height 26
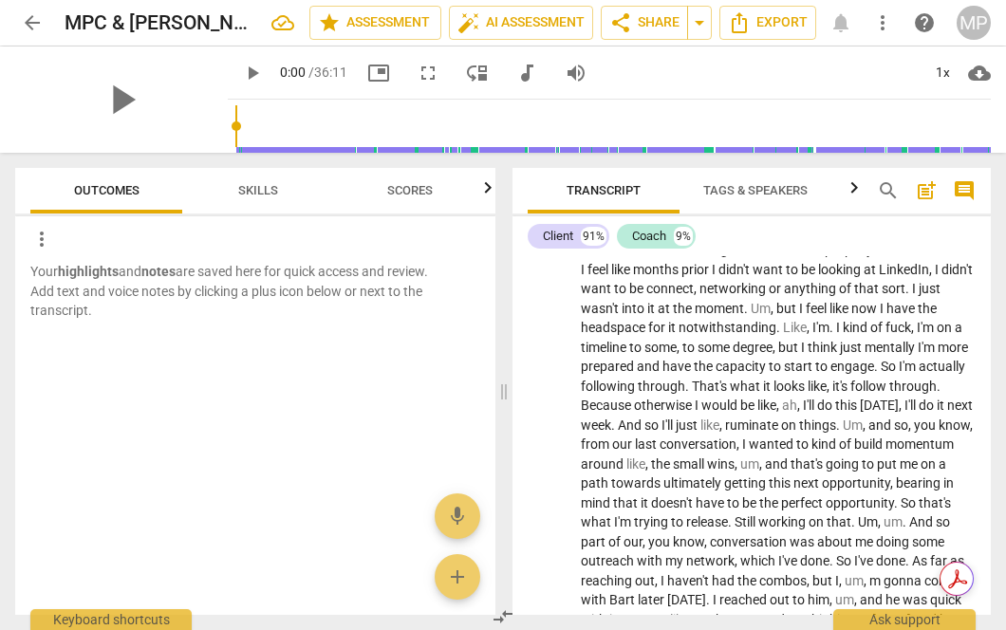
scroll to position [0, 0]
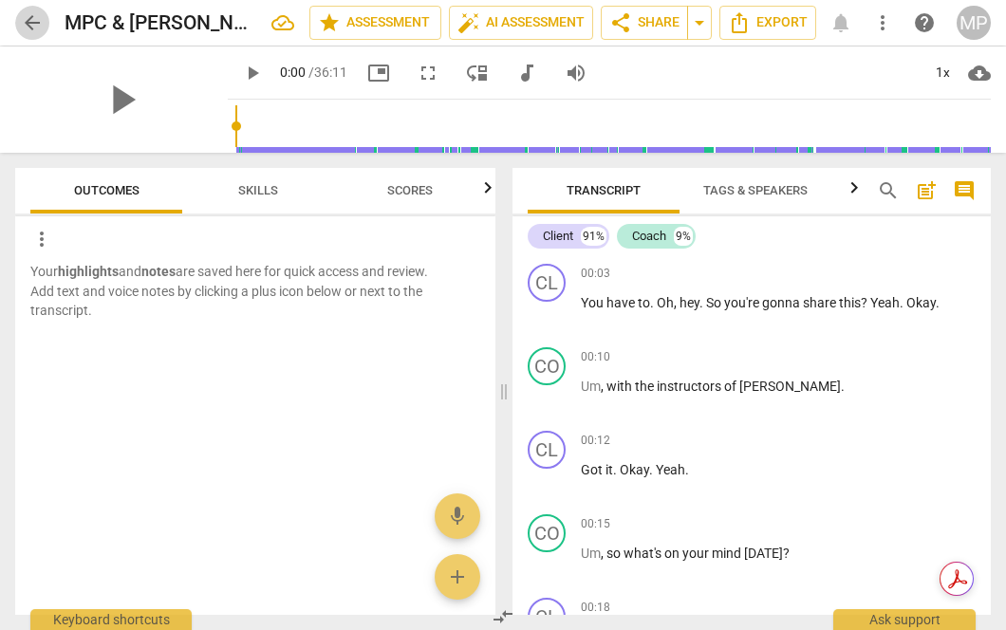
click at [29, 15] on span "arrow_back" at bounding box center [32, 22] width 23 height 23
